Goal: Information Seeking & Learning: Check status

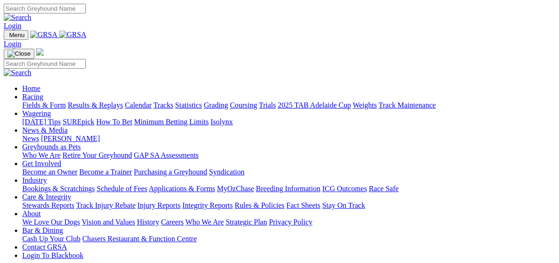
click at [99, 101] on link "Results & Replays" at bounding box center [95, 105] width 55 height 8
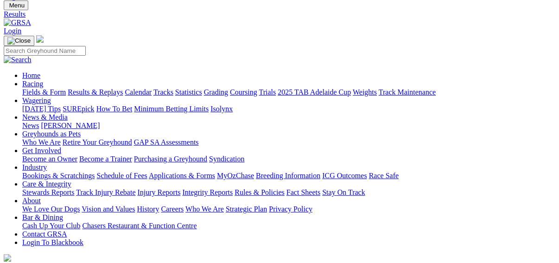
scroll to position [74, 0]
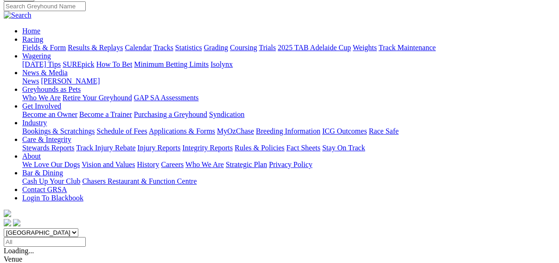
click at [13, 262] on span "R2" at bounding box center [8, 267] width 9 height 8
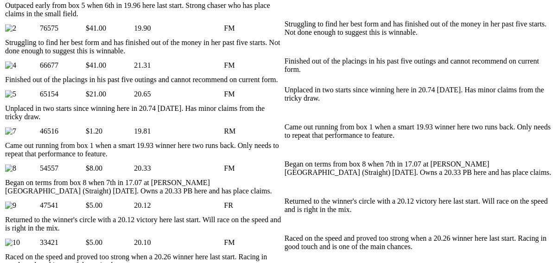
scroll to position [519, 0]
